Goal: Entertainment & Leisure: Consume media (video, audio)

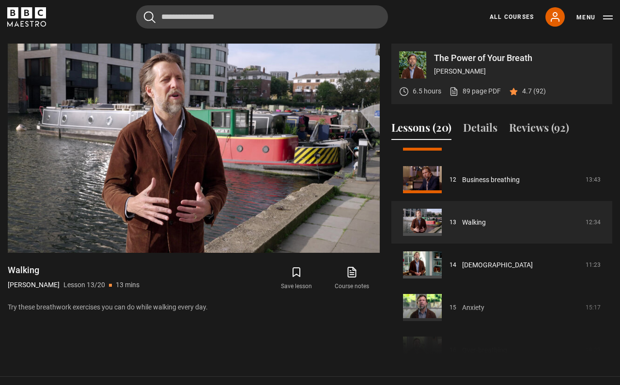
scroll to position [387, 0]
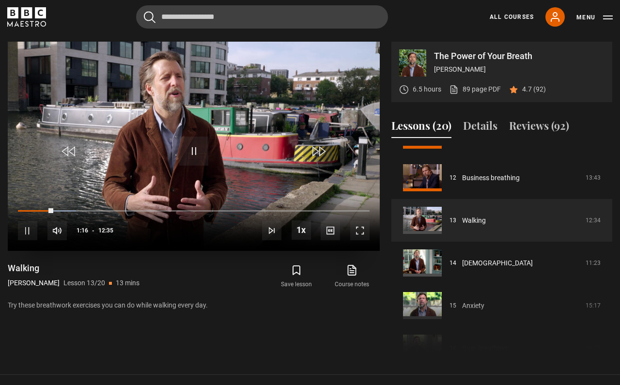
click at [323, 147] on span "Video Player" at bounding box center [317, 151] width 29 height 29
click at [321, 151] on span "Video Player" at bounding box center [317, 151] width 29 height 29
click at [318, 149] on span "Video Player" at bounding box center [317, 151] width 29 height 29
click at [74, 151] on span "Video Player" at bounding box center [69, 151] width 29 height 29
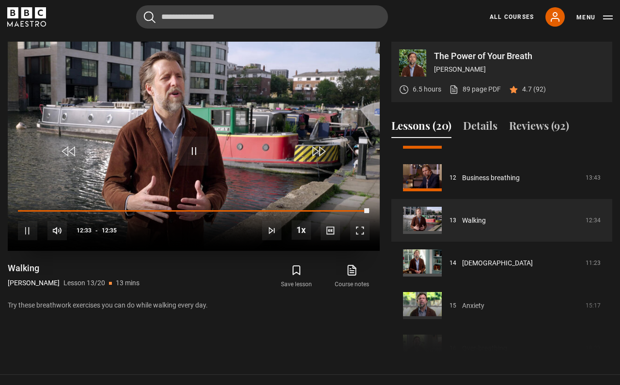
click at [27, 231] on span "Video Player" at bounding box center [27, 230] width 19 height 19
click at [351, 271] on icon at bounding box center [353, 268] width 6 height 7
click at [194, 156] on span "Video Player" at bounding box center [193, 151] width 29 height 29
drag, startPoint x: 367, startPoint y: 209, endPoint x: 373, endPoint y: 210, distance: 6.3
click at [373, 210] on div "10s Skip Back 10 seconds Play 10s Skip Forward 10 seconds Loaded : 99.33% 12:35…" at bounding box center [194, 224] width 372 height 54
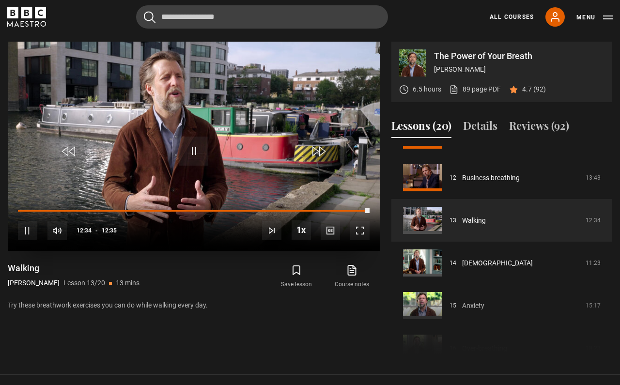
click at [194, 151] on span "Video Player" at bounding box center [193, 151] width 29 height 29
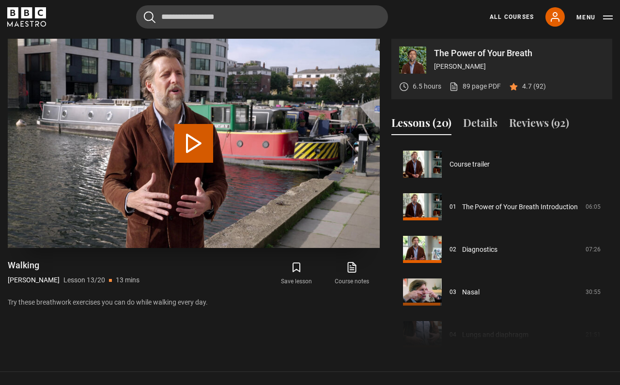
scroll to position [511, 0]
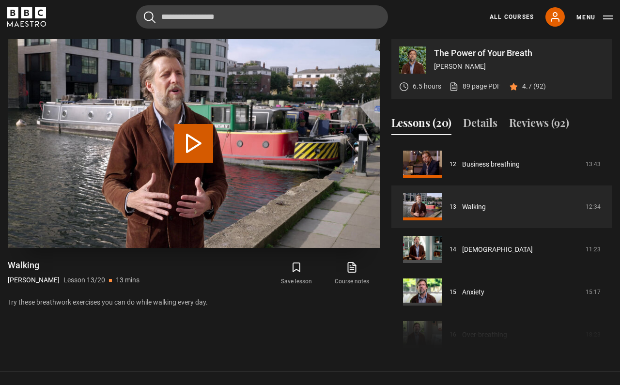
click at [203, 143] on button "Play Lesson Walking" at bounding box center [193, 143] width 39 height 39
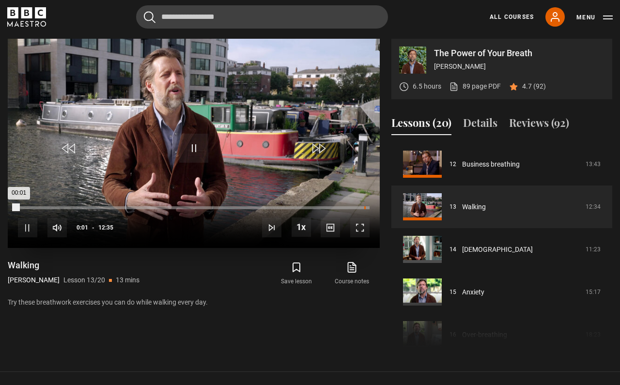
click at [364, 208] on div "12:23" at bounding box center [364, 207] width 1 height 3
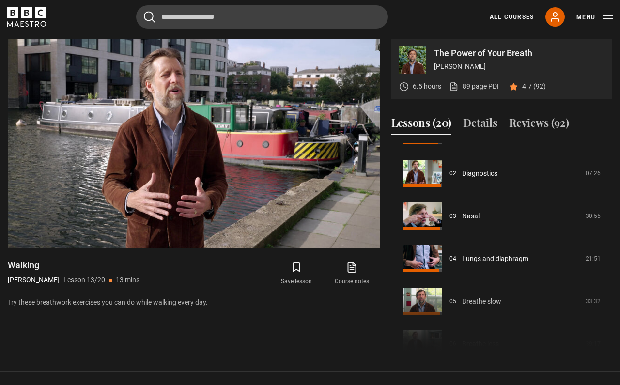
scroll to position [57, 0]
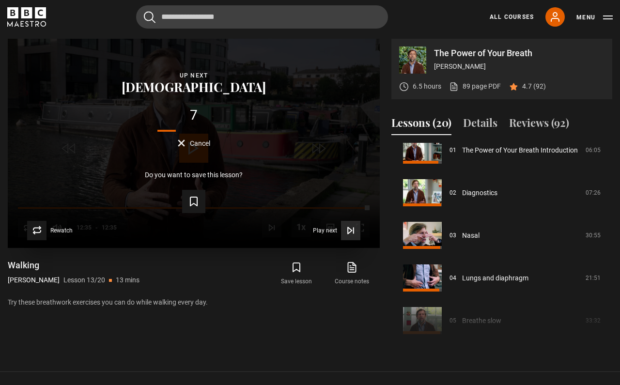
click at [352, 230] on icon "Video Player" at bounding box center [351, 231] width 10 height 10
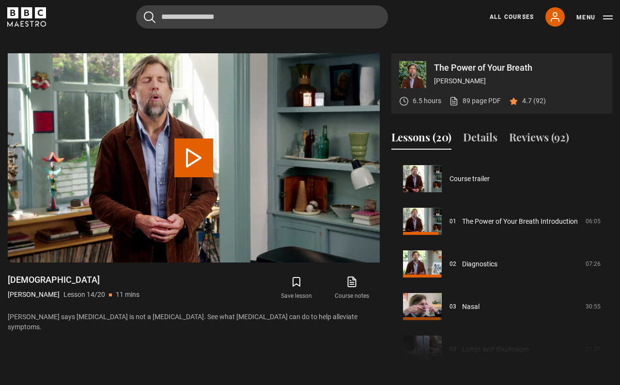
scroll to position [374, 0]
